Goal: Task Accomplishment & Management: Use online tool/utility

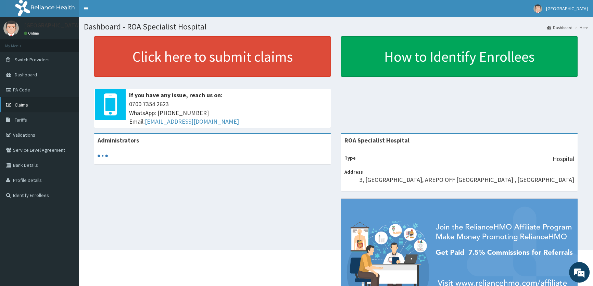
click at [22, 105] on span "Claims" at bounding box center [21, 105] width 13 height 6
click at [20, 105] on span "Claims" at bounding box center [21, 105] width 13 height 6
